Goal: Information Seeking & Learning: Learn about a topic

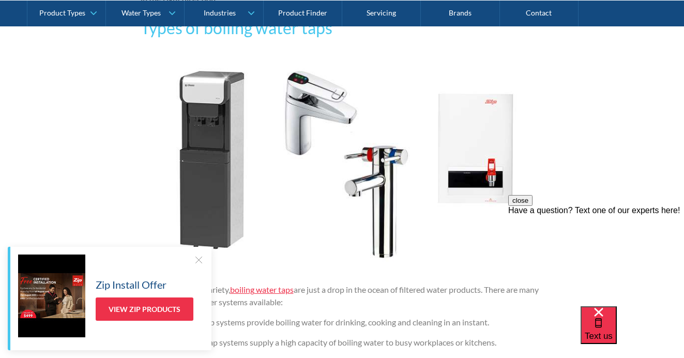
scroll to position [967, 0]
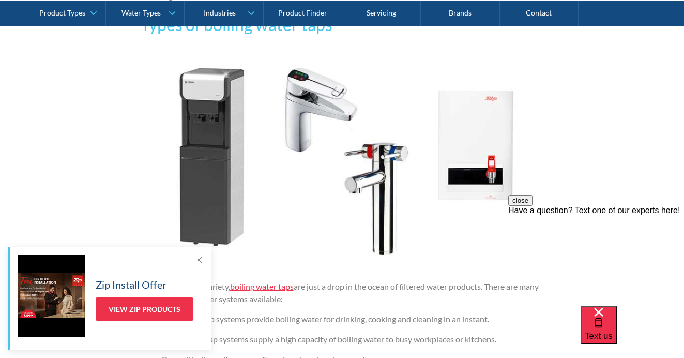
click at [201, 263] on div at bounding box center [198, 259] width 10 height 10
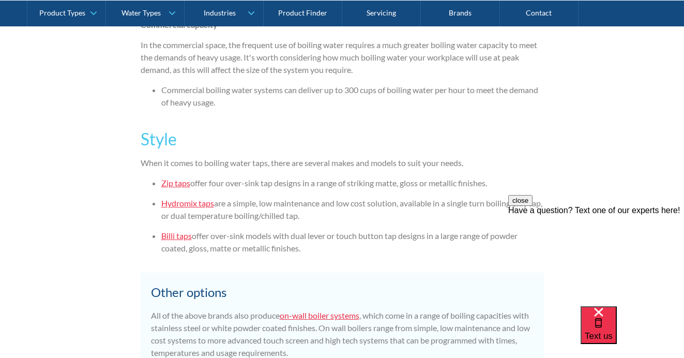
scroll to position [2045, 0]
click at [178, 199] on link "Hydromix taps" at bounding box center [187, 202] width 53 height 10
click at [178, 233] on link "Billi taps" at bounding box center [176, 235] width 31 height 10
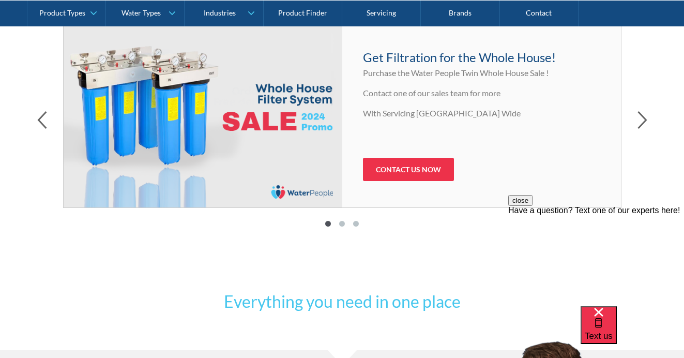
scroll to position [599, 0]
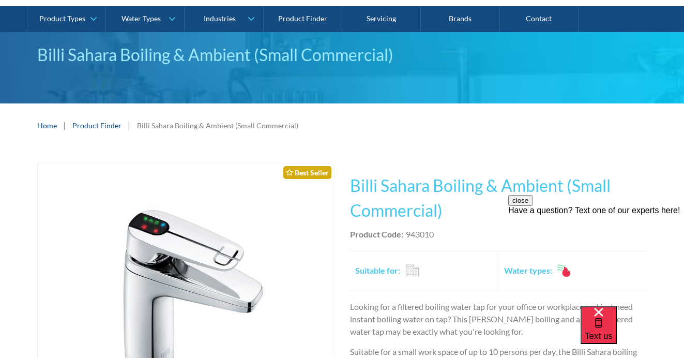
scroll to position [80, 0]
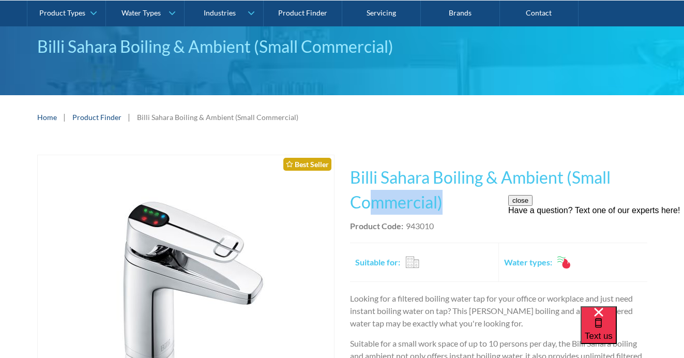
drag, startPoint x: 469, startPoint y: 207, endPoint x: 371, endPoint y: 190, distance: 98.7
click at [371, 190] on h1 "Billi Sahara Boiling & Ambient (Small Commercial)" at bounding box center [498, 190] width 297 height 50
click at [439, 228] on div "Product Code: 943010" at bounding box center [498, 226] width 297 height 12
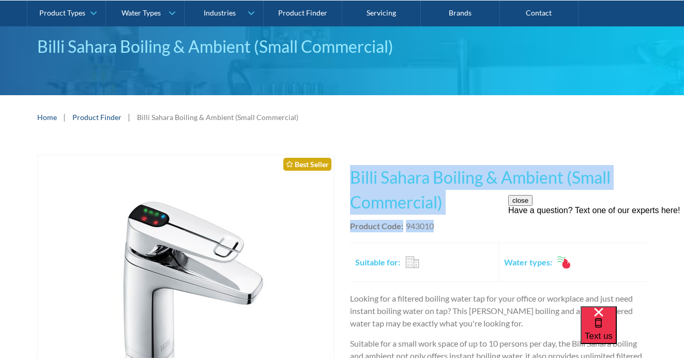
drag, startPoint x: 439, startPoint y: 228, endPoint x: 342, endPoint y: 177, distance: 108.7
copy div "Billi Sahara Boiling & Ambient (Small Commercial) No items found. Billi Touch F…"
